Goal: Transaction & Acquisition: Book appointment/travel/reservation

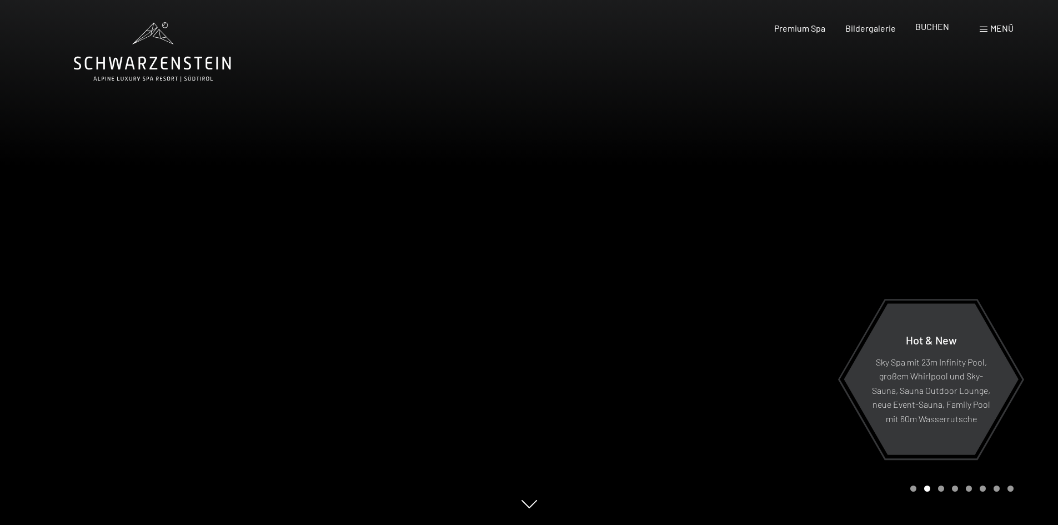
click at [930, 24] on span "BUCHEN" at bounding box center [932, 26] width 34 height 11
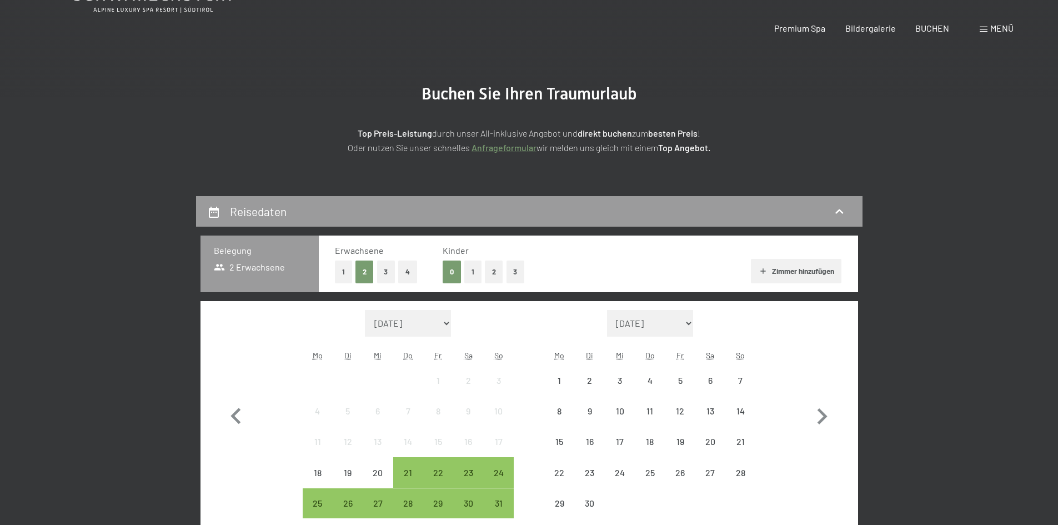
scroll to position [167, 0]
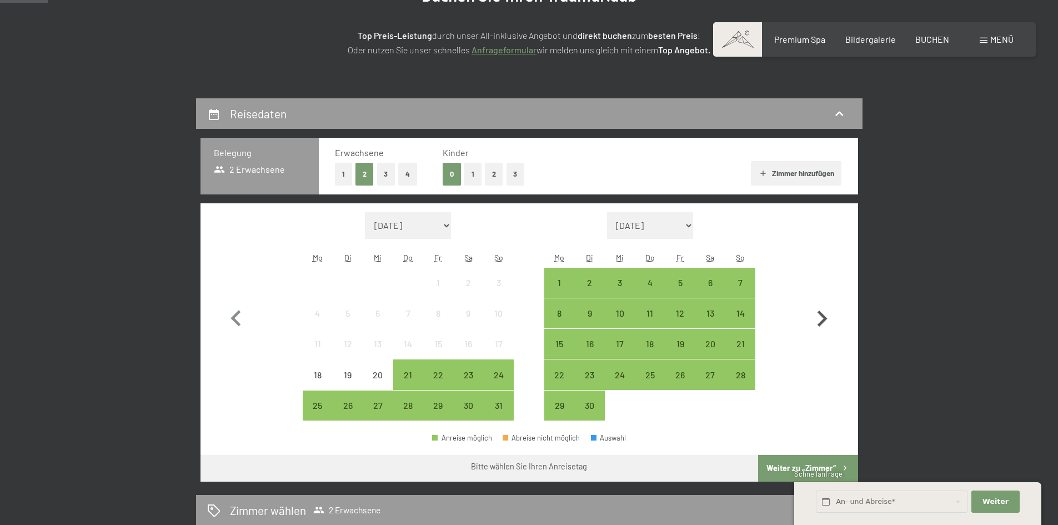
click at [821, 317] on icon "button" at bounding box center [822, 319] width 32 height 32
select select "2025-10-01"
select select "2025-11-01"
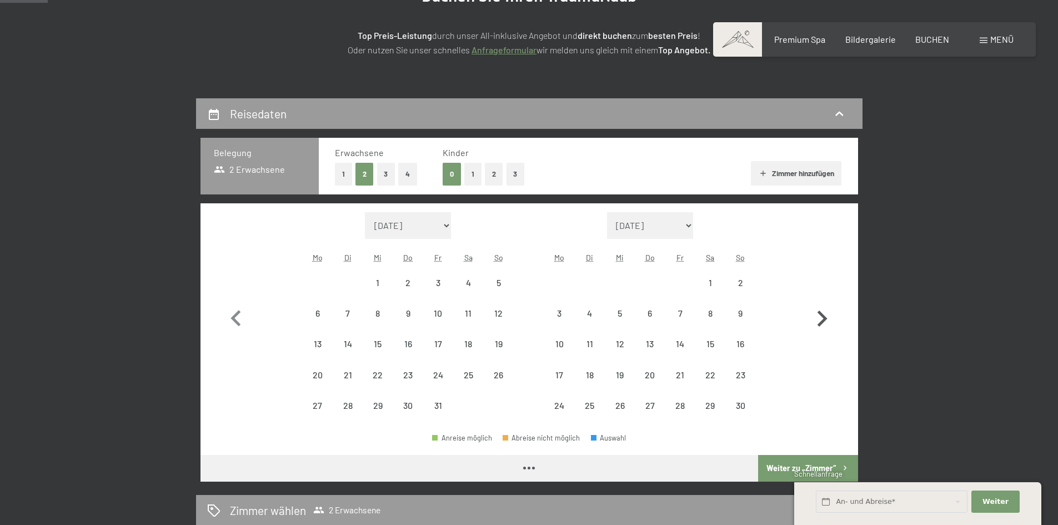
select select "2025-10-01"
select select "2025-11-01"
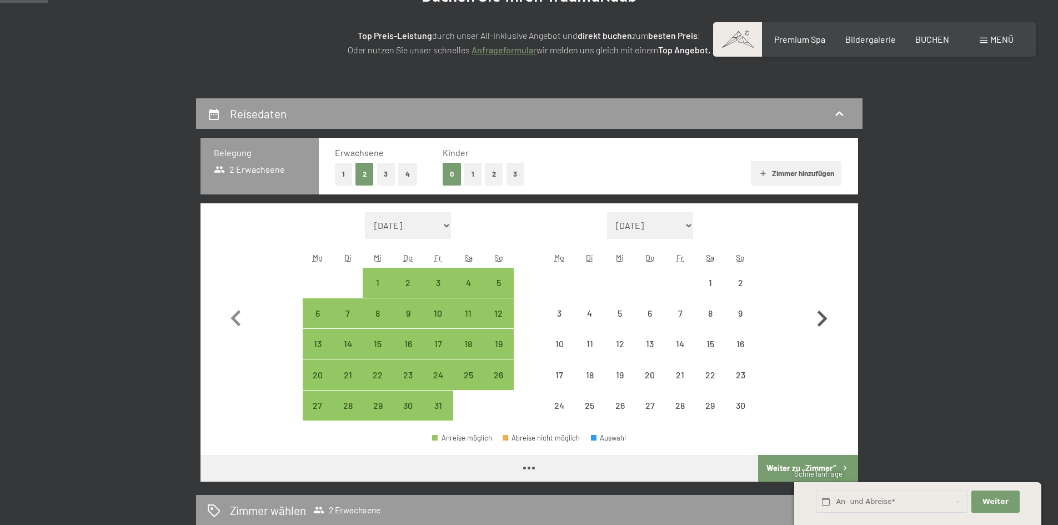
select select "2025-10-01"
select select "2025-11-01"
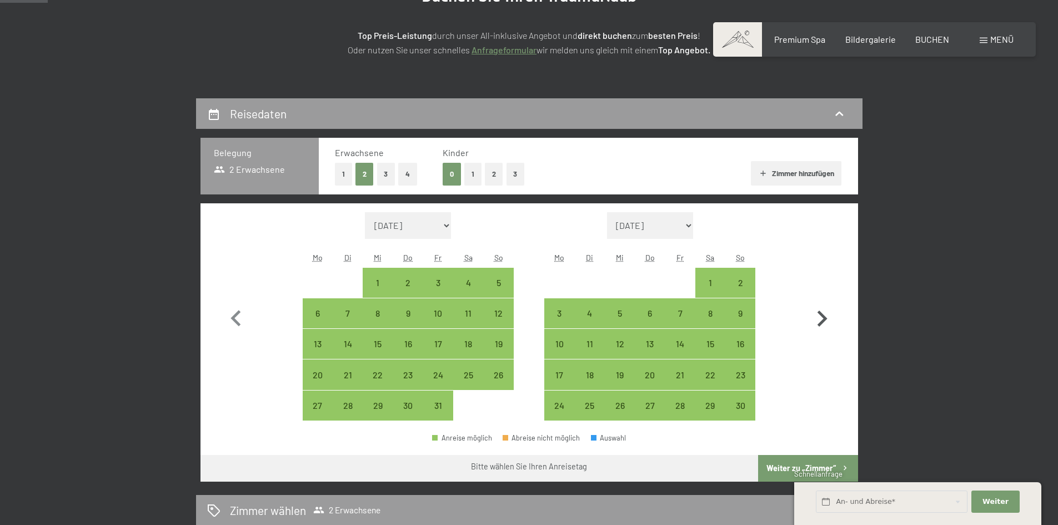
click at [827, 320] on icon "button" at bounding box center [822, 319] width 32 height 32
select select "2025-11-01"
select select "2025-12-01"
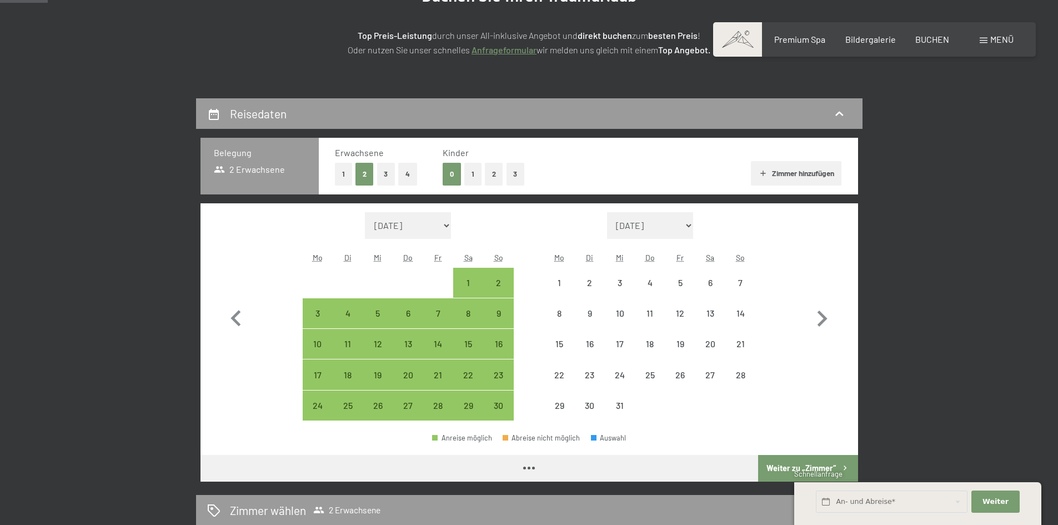
select select "2025-11-01"
select select "2025-12-01"
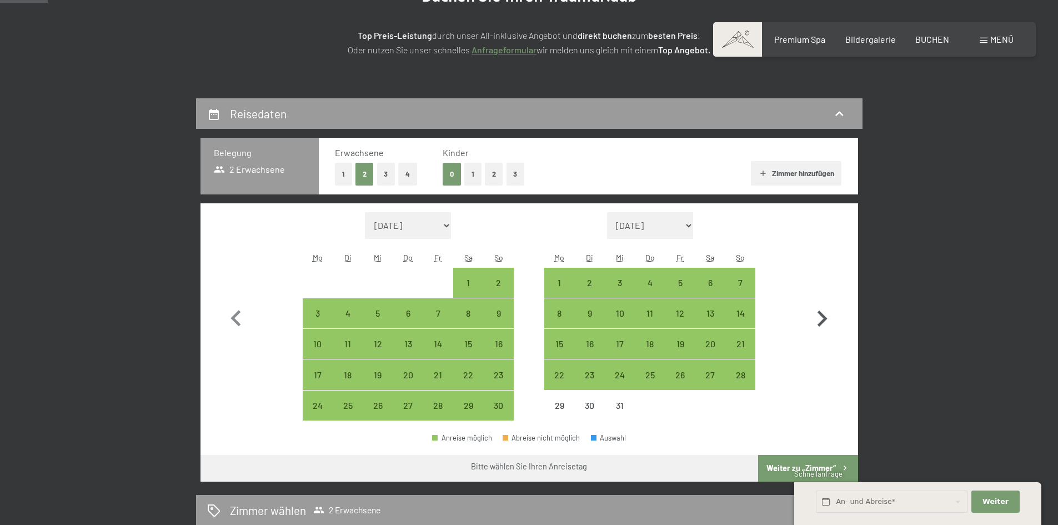
click at [820, 319] on icon "button" at bounding box center [822, 319] width 32 height 32
select select "2025-12-01"
select select "2026-01-01"
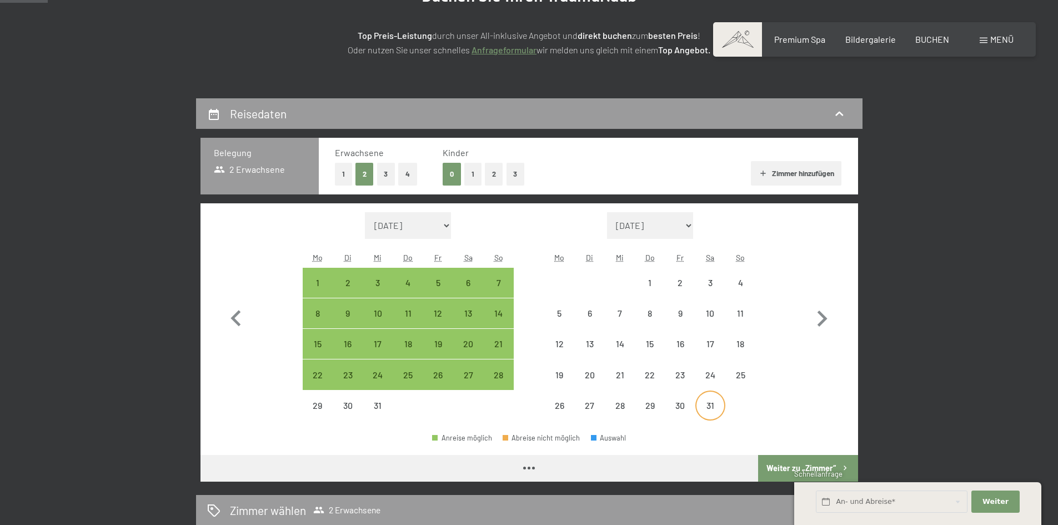
select select "2025-12-01"
select select "2026-01-01"
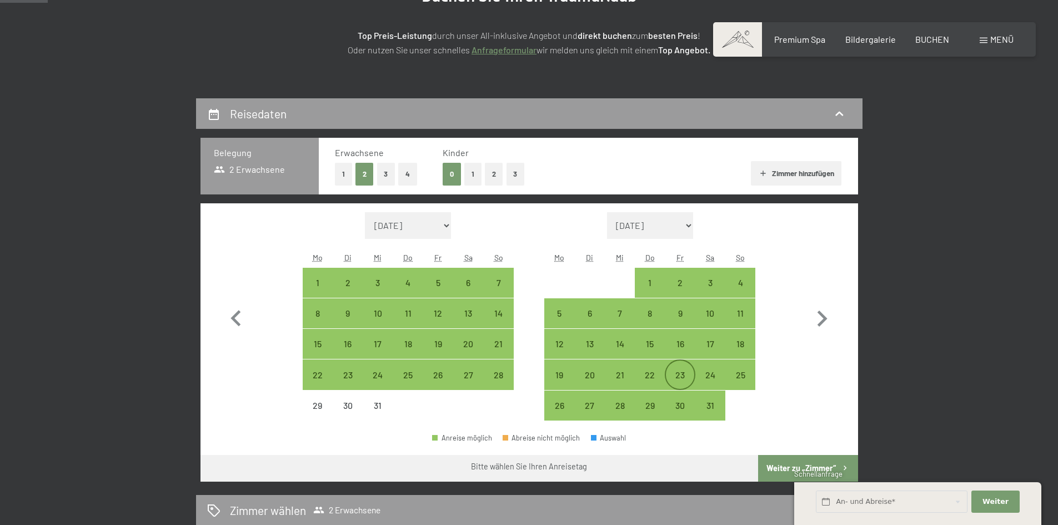
click at [681, 374] on div "23" at bounding box center [680, 384] width 28 height 28
select select "2025-12-01"
select select "2026-01-01"
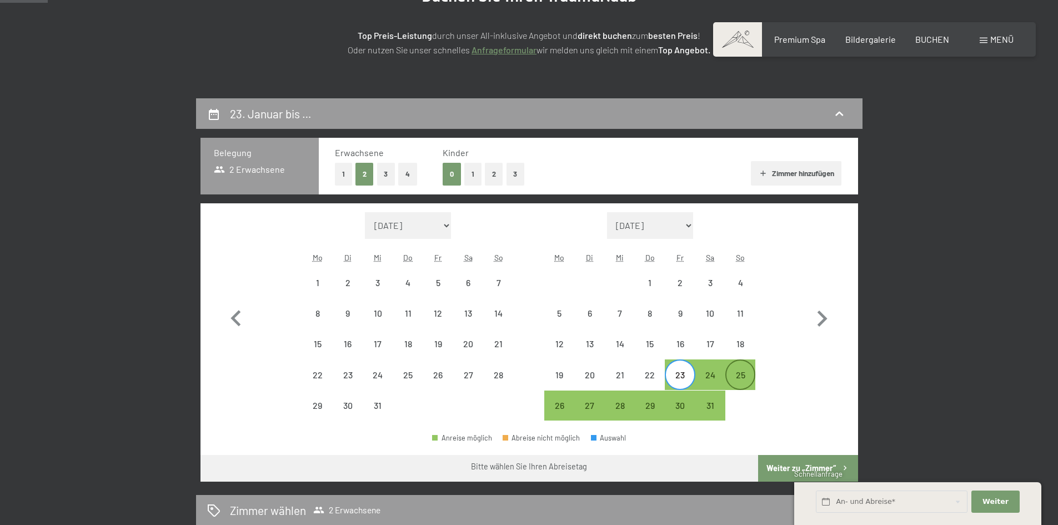
click at [750, 378] on div "25" at bounding box center [740, 384] width 28 height 28
select select "2025-12-01"
select select "2026-01-01"
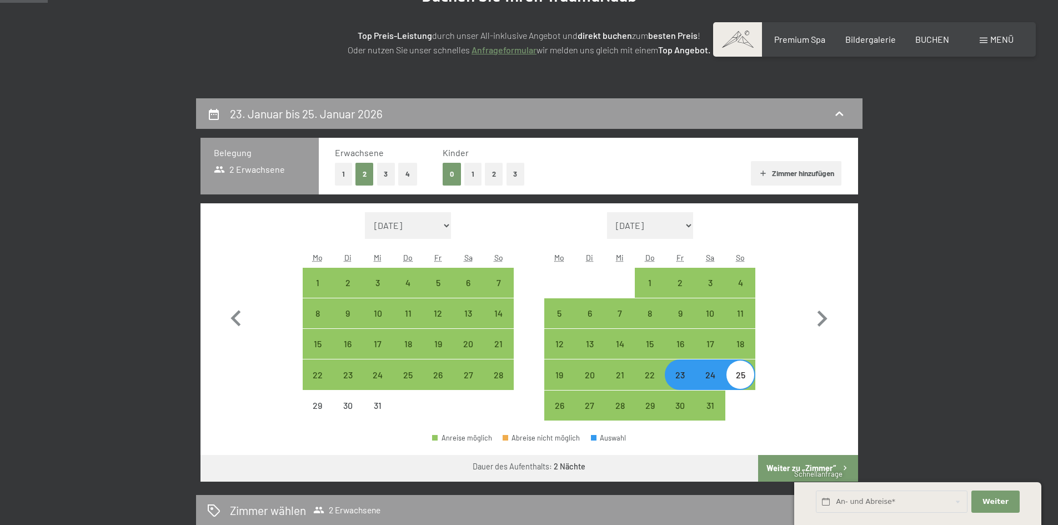
click at [817, 465] on button "Weiter zu „Zimmer“" at bounding box center [807, 468] width 99 height 27
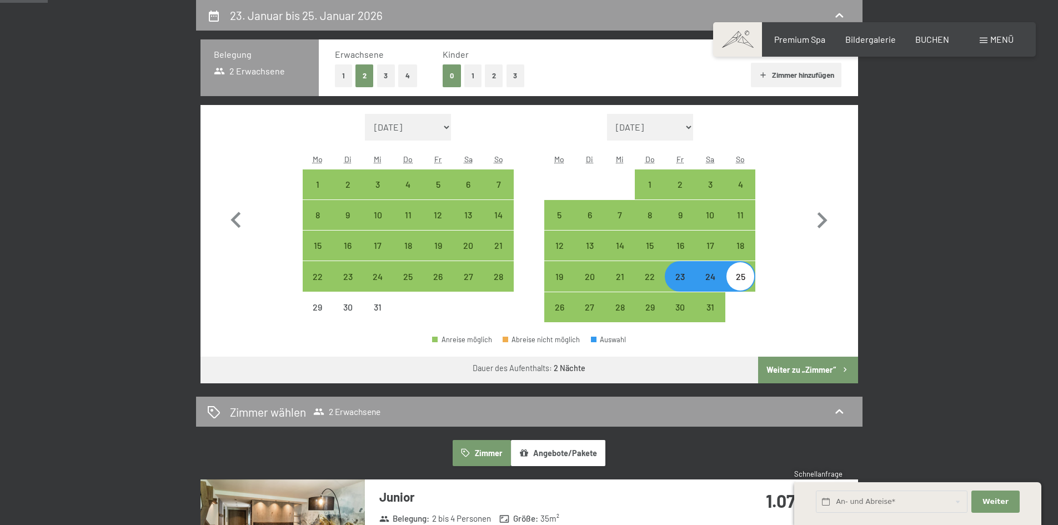
select select "2025-12-01"
select select "2026-01-01"
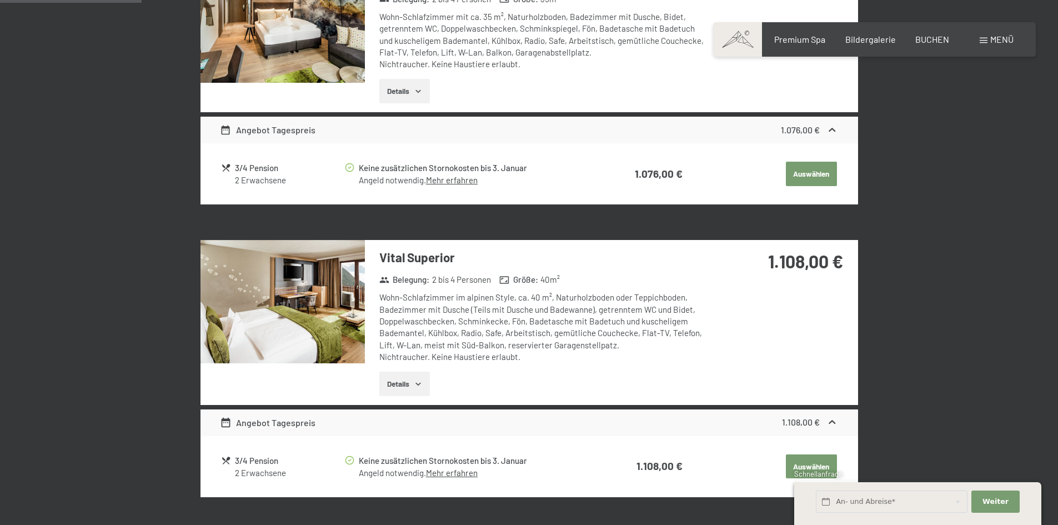
scroll to position [320, 0]
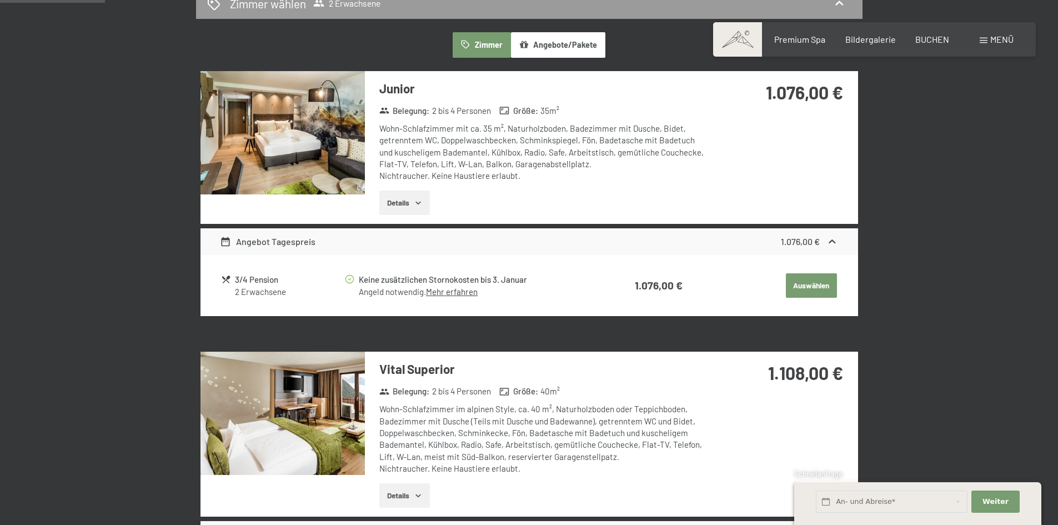
click at [423, 201] on icon "button" at bounding box center [418, 202] width 9 height 9
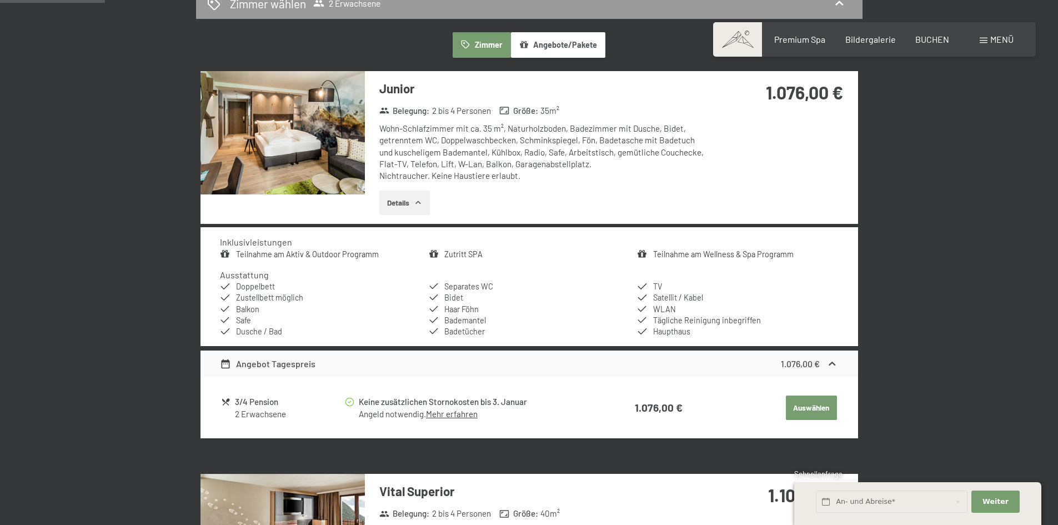
click at [420, 202] on icon "button" at bounding box center [417, 202] width 5 height 3
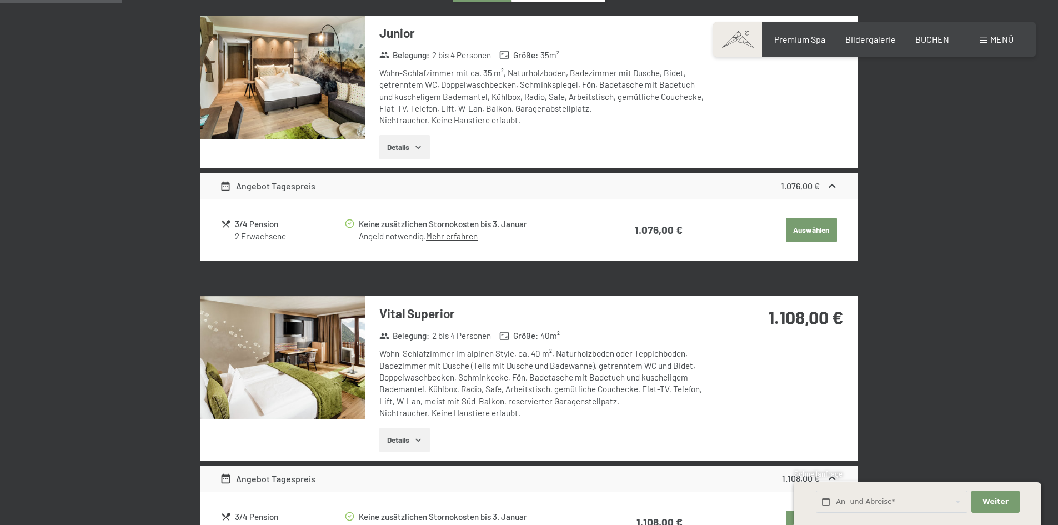
scroll to position [154, 0]
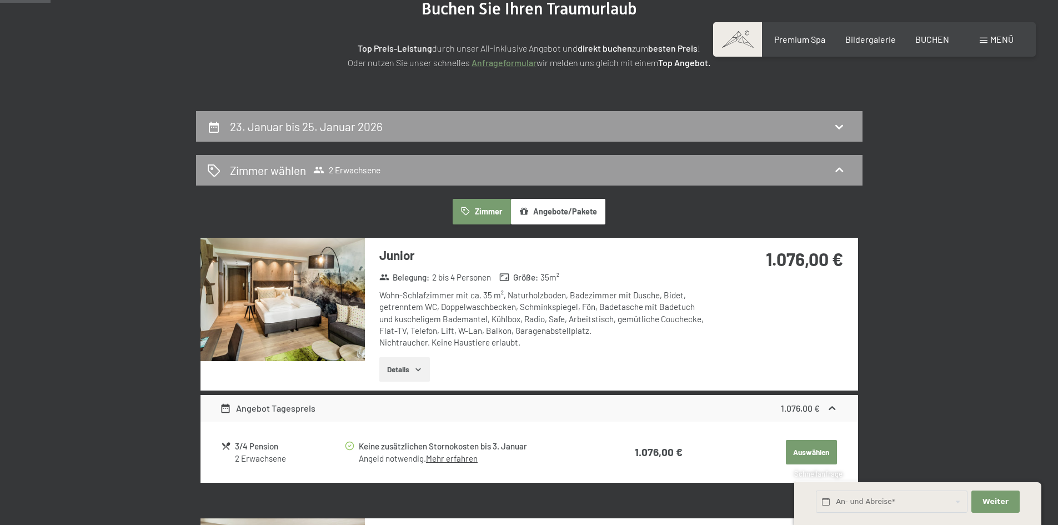
click at [379, 357] on button "Details" at bounding box center [404, 369] width 51 height 24
